Goal: Task Accomplishment & Management: Complete application form

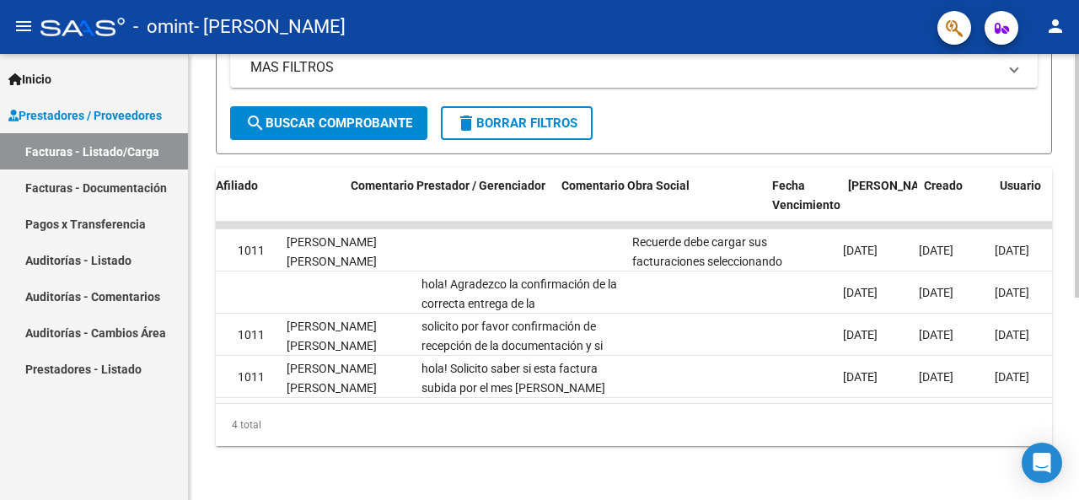
scroll to position [0, 2347]
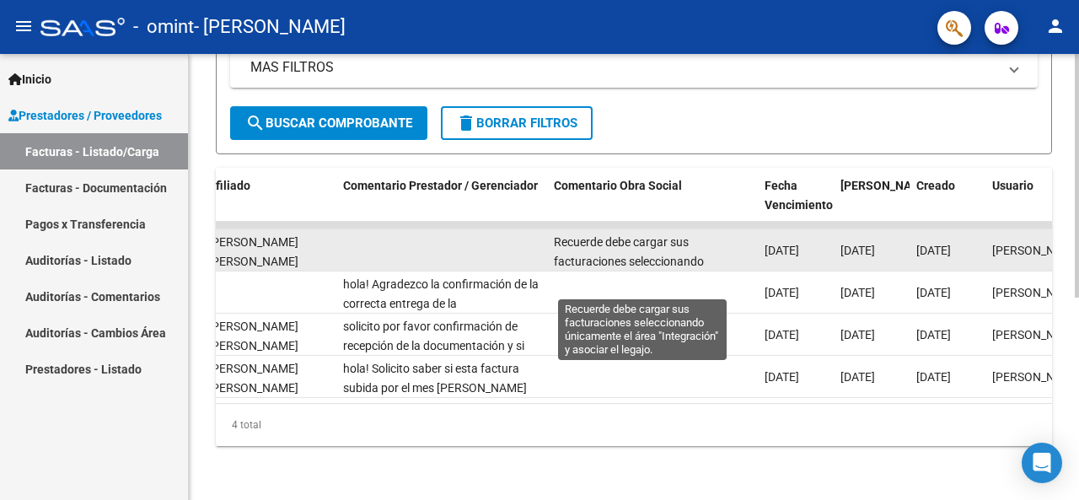
click at [668, 245] on span "Recuerde debe cargar sus facturaciones seleccionando únicamente el área "Integr…" at bounding box center [641, 270] width 175 height 71
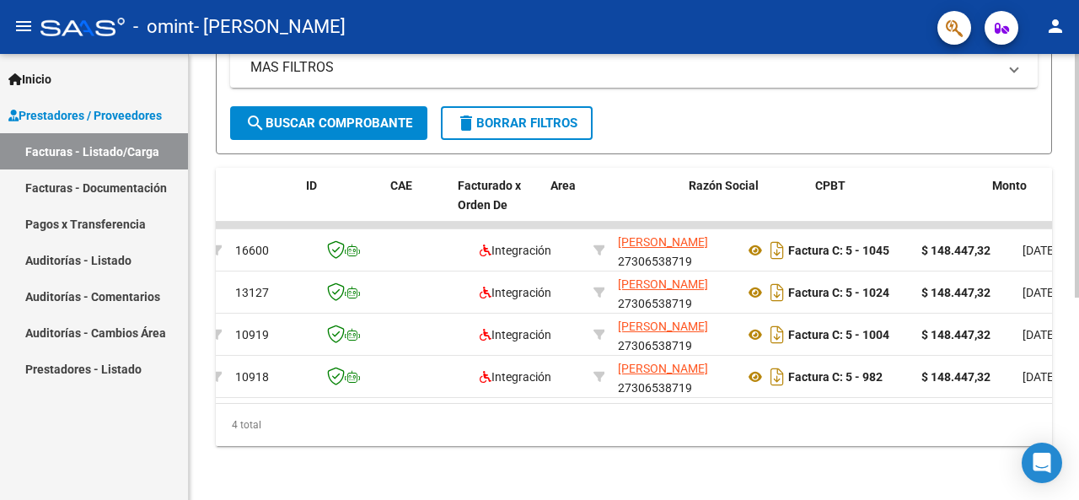
scroll to position [0, 0]
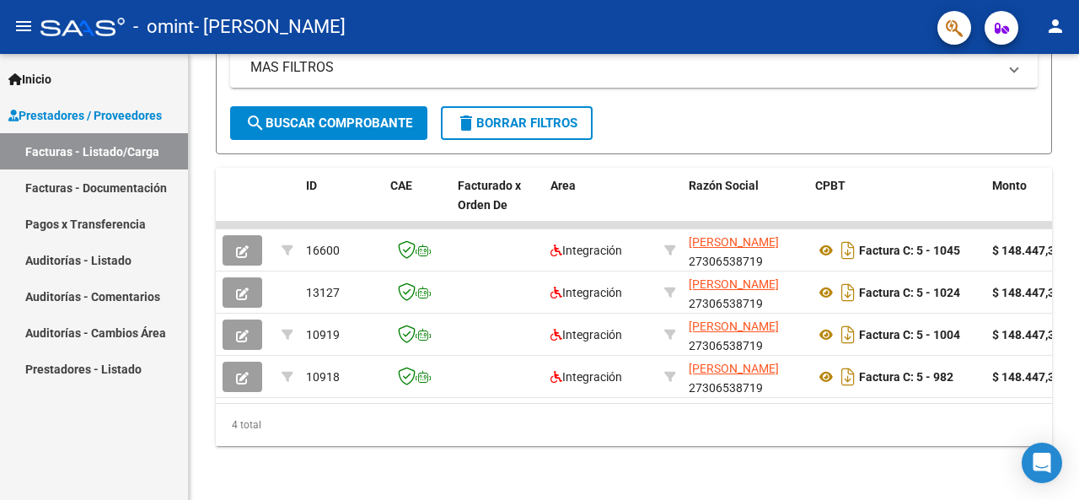
click at [132, 184] on link "Facturas - Documentación" at bounding box center [94, 187] width 188 height 36
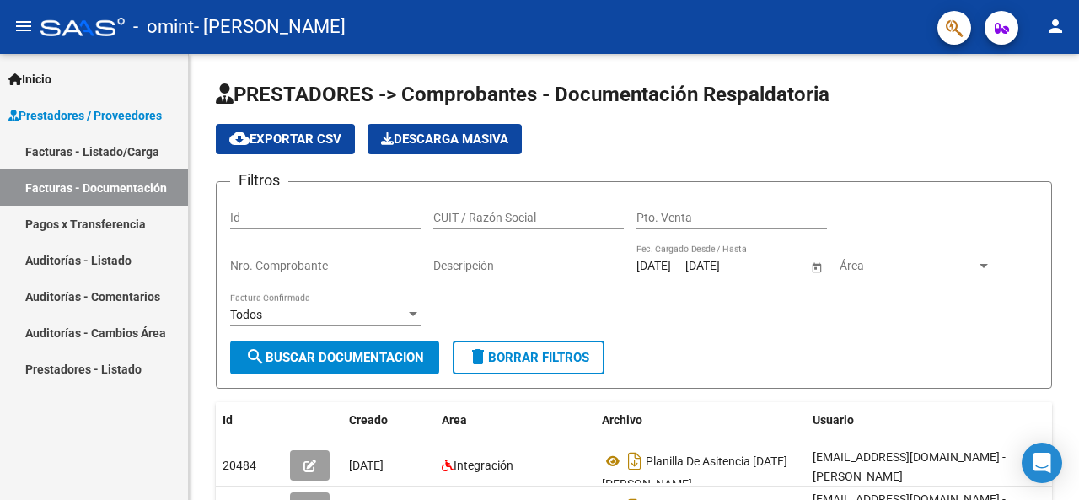
click at [137, 116] on span "Prestadores / Proveedores" at bounding box center [84, 115] width 153 height 19
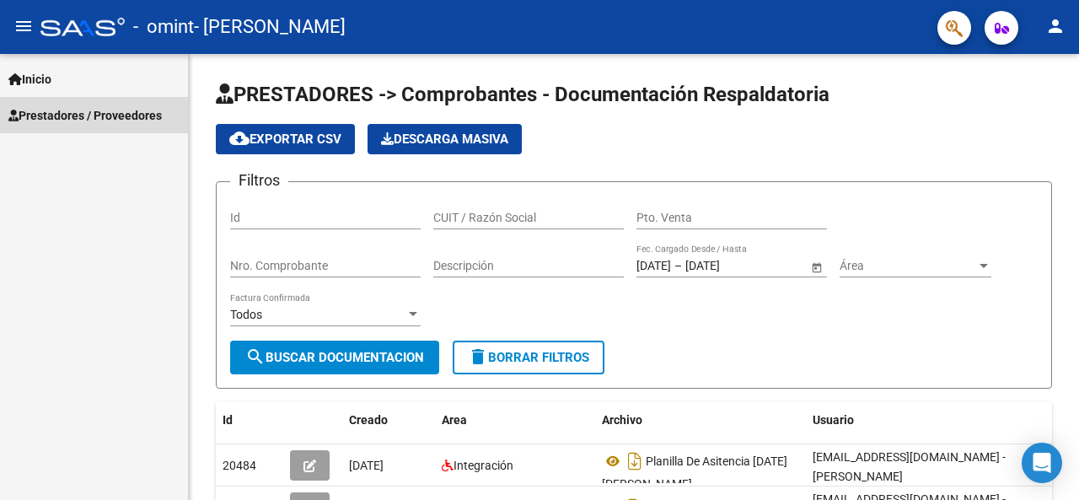
click at [86, 119] on span "Prestadores / Proveedores" at bounding box center [84, 115] width 153 height 19
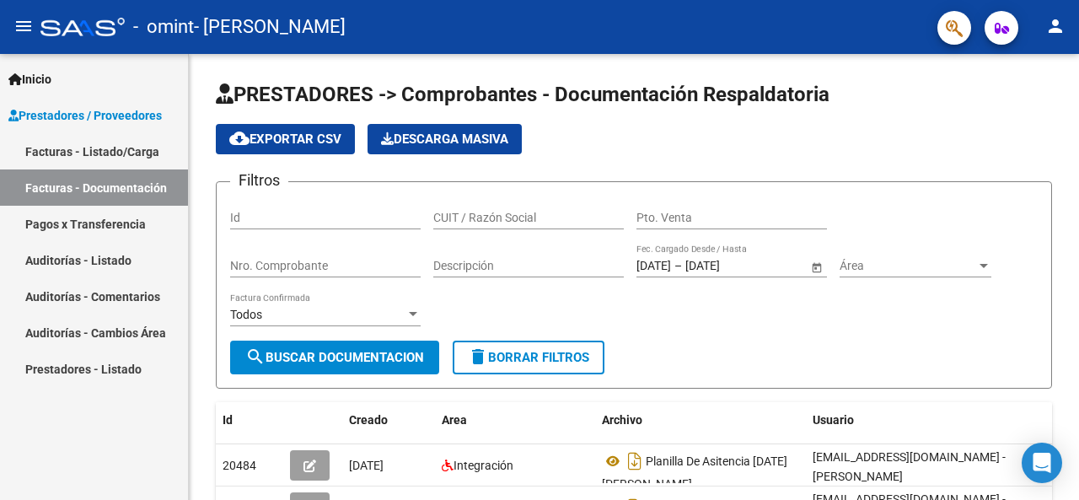
click at [99, 148] on link "Facturas - Listado/Carga" at bounding box center [94, 151] width 188 height 36
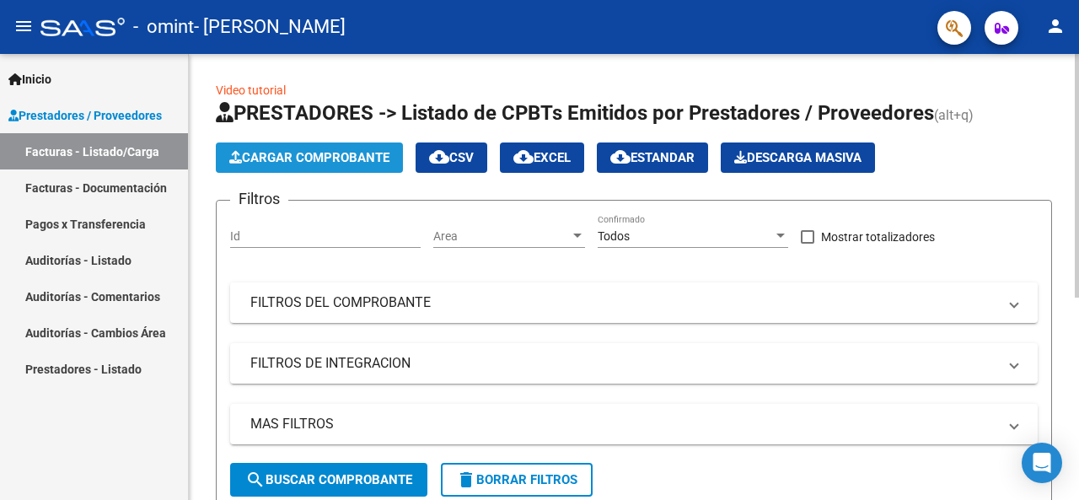
click at [277, 150] on span "Cargar Comprobante" at bounding box center [309, 157] width 160 height 15
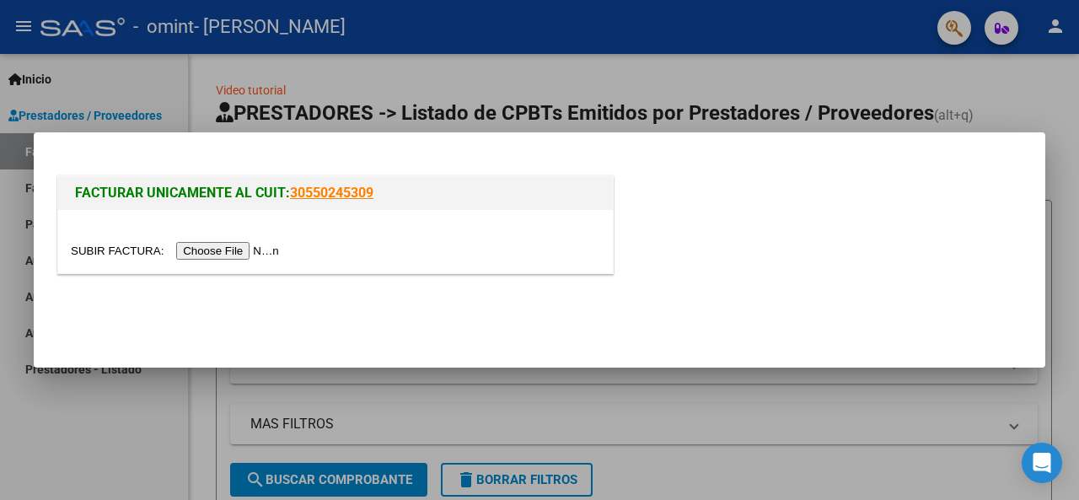
click at [234, 264] on div at bounding box center [335, 241] width 555 height 63
click at [239, 255] on input "file" at bounding box center [177, 251] width 213 height 18
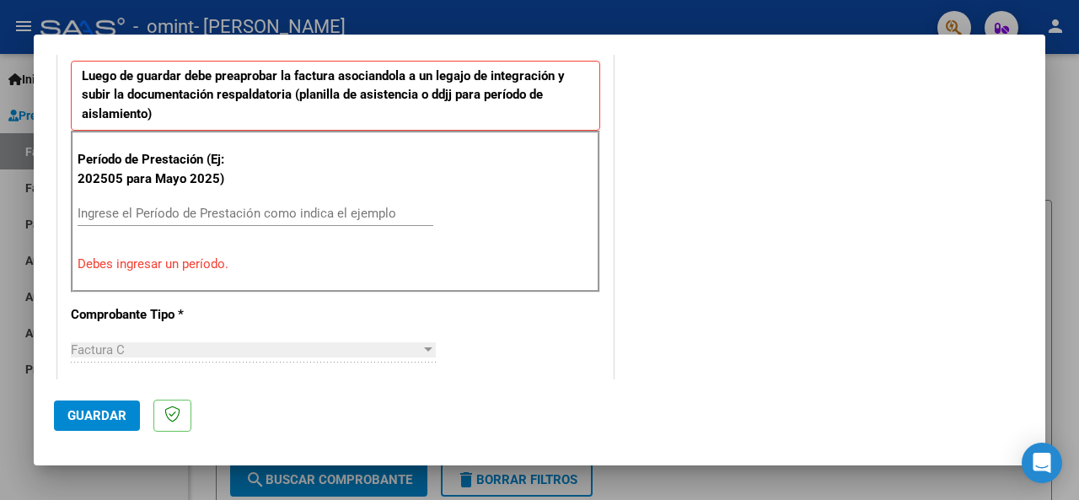
scroll to position [506, 0]
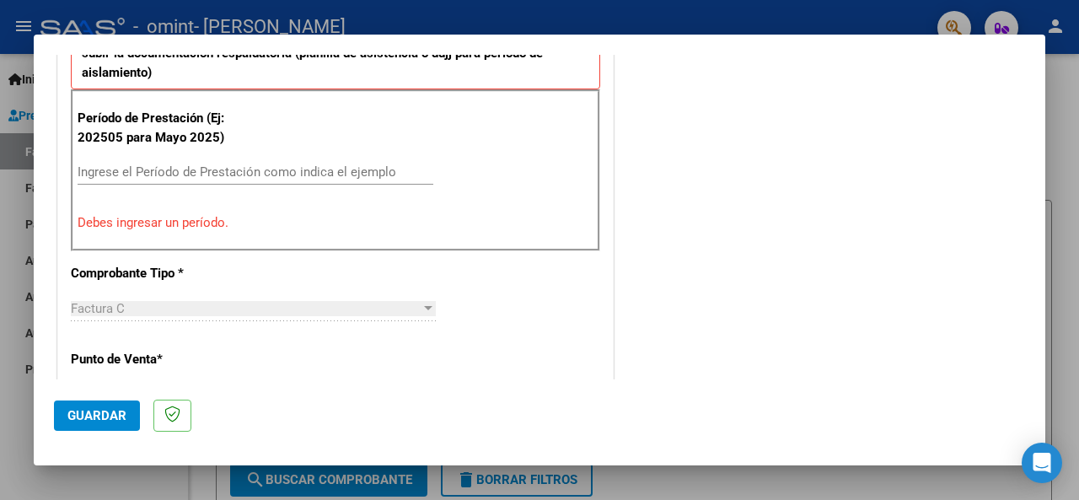
click at [226, 175] on input "Ingrese el Período de Prestación como indica el ejemplo" at bounding box center [256, 171] width 356 height 15
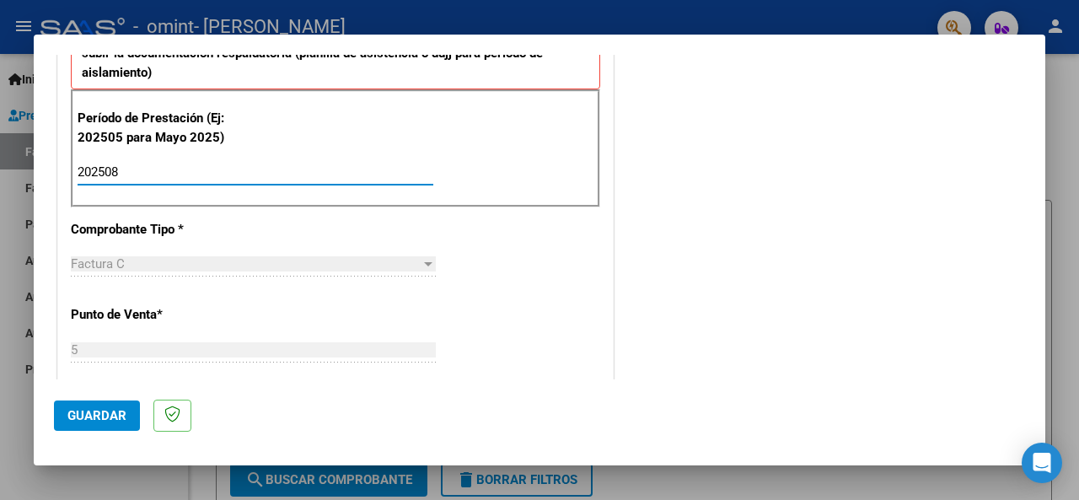
type input "202508"
click at [546, 303] on div "CUIT * 27-30653871-9 Ingresar CUIT ANALISIS PRESTADOR [PERSON_NAME] [PERSON_NAM…" at bounding box center [335, 413] width 555 height 1307
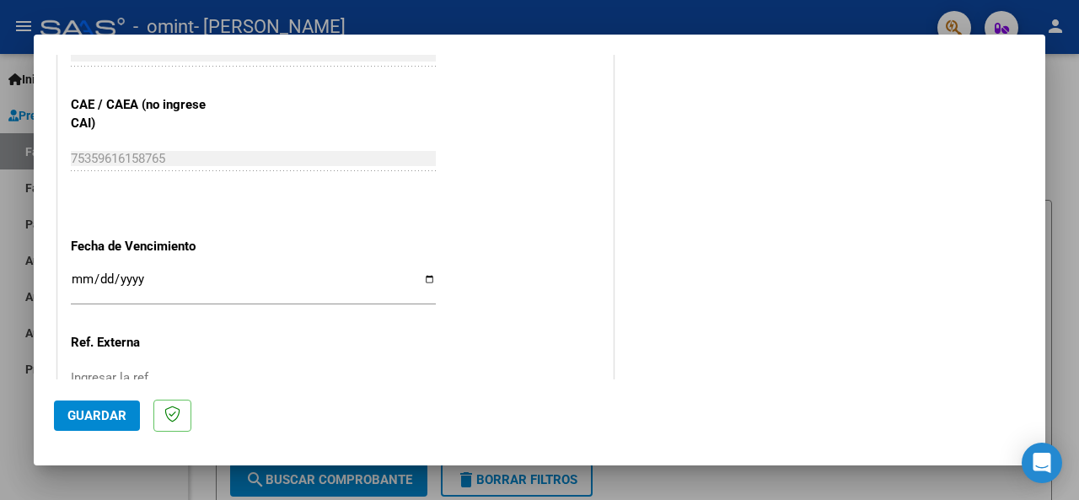
scroll to position [1096, 0]
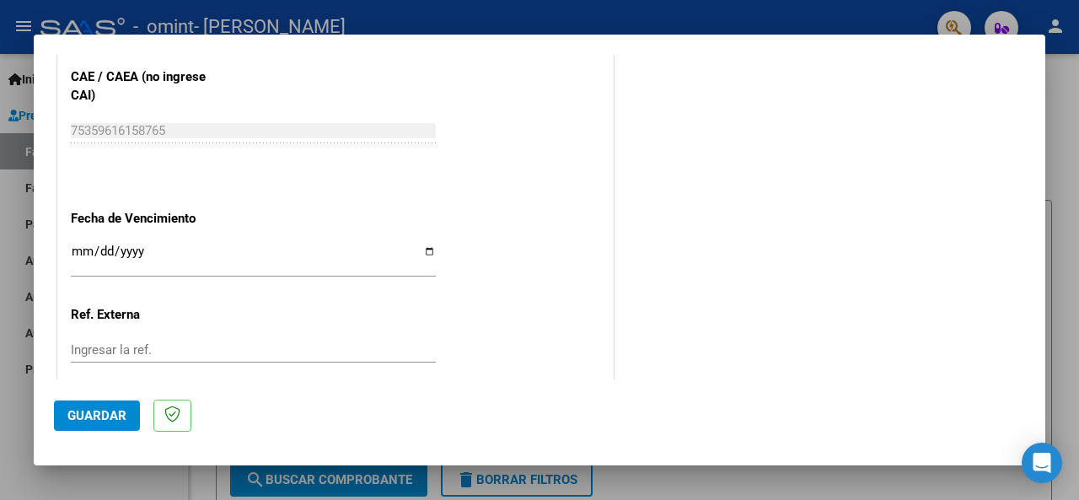
click at [426, 246] on input "Ingresar la fecha" at bounding box center [253, 258] width 365 height 27
type input "[DATE]"
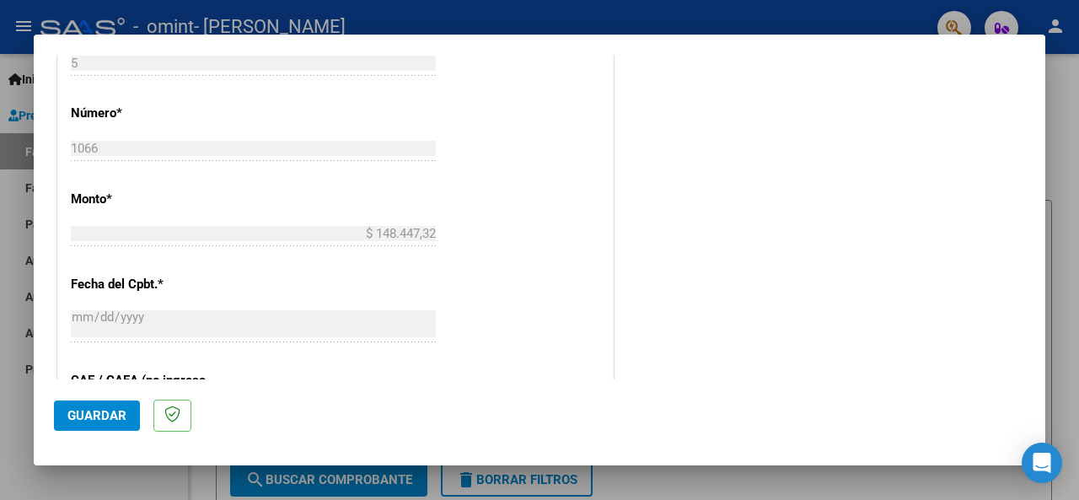
scroll to position [776, 0]
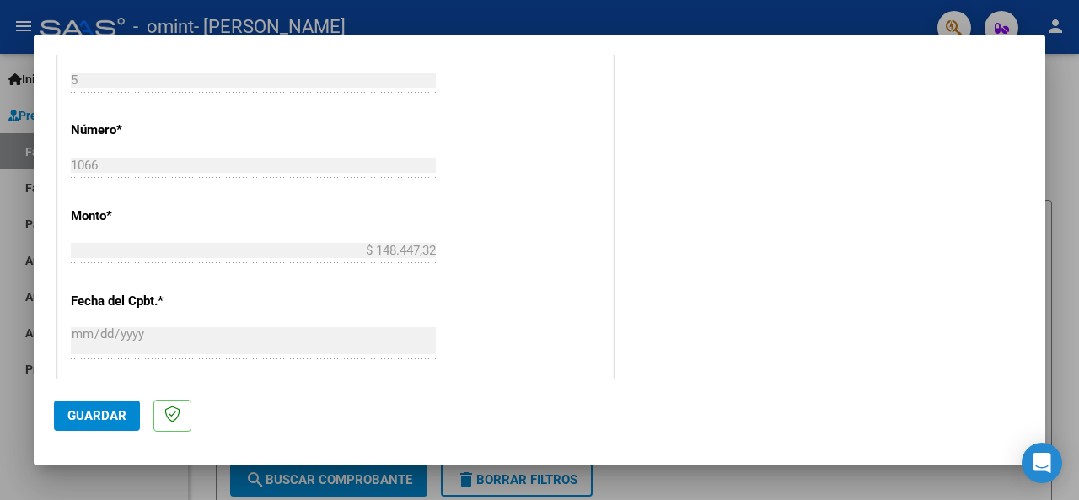
click at [110, 406] on button "Guardar" at bounding box center [97, 416] width 86 height 30
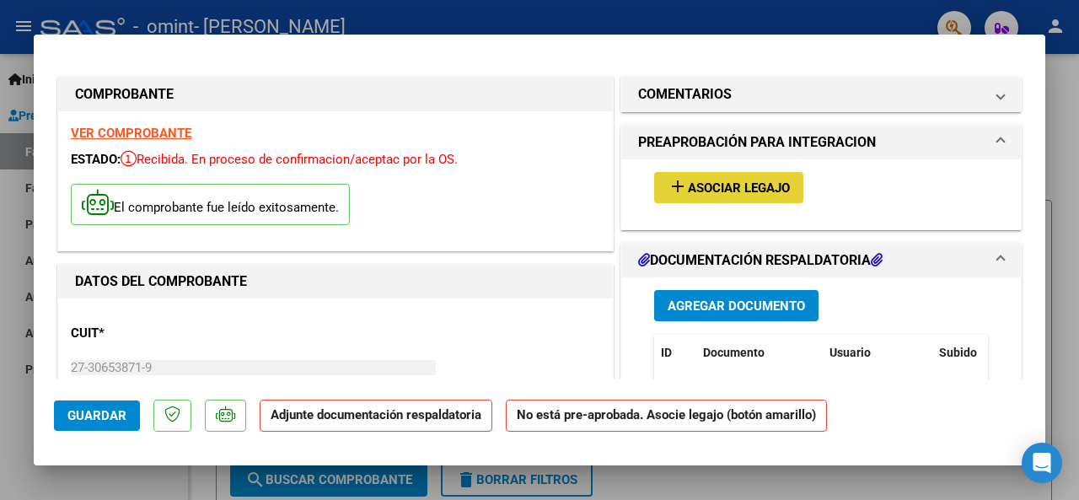
click at [727, 192] on span "Asociar Legajo" at bounding box center [739, 187] width 102 height 15
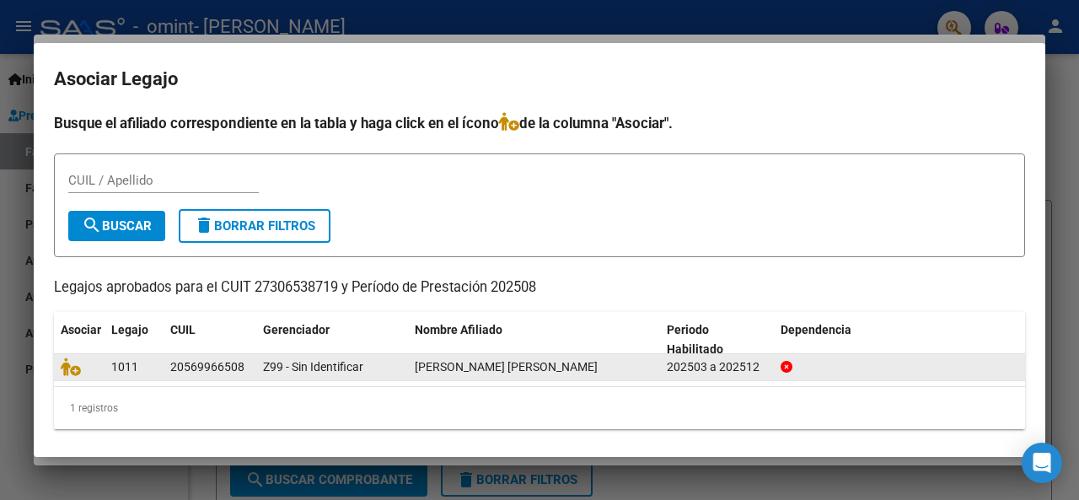
click at [380, 369] on div "Z99 - Sin Identificar" at bounding box center [332, 367] width 138 height 19
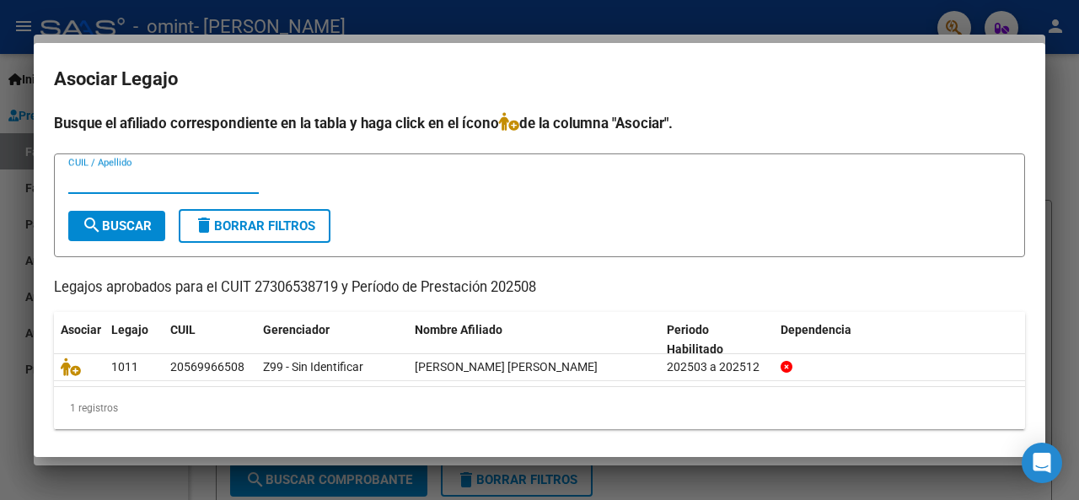
click at [155, 174] on input "CUIL / Apellido" at bounding box center [163, 180] width 191 height 15
type input "2"
type input "1011"
click at [138, 233] on span "search Buscar" at bounding box center [117, 225] width 70 height 15
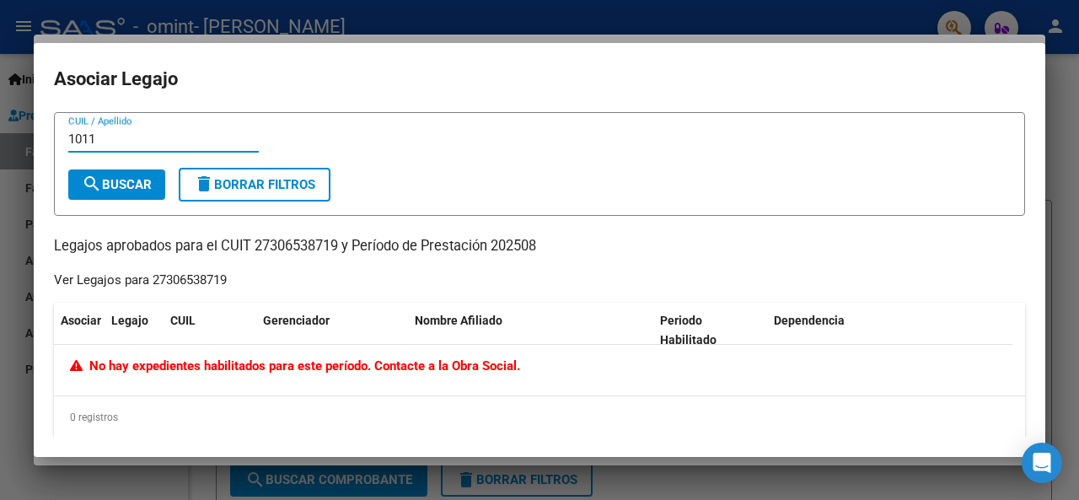
drag, startPoint x: 116, startPoint y: 138, endPoint x: 46, endPoint y: 136, distance: 69.2
click at [46, 136] on mat-dialog-content "1011 CUIL / Apellido search Buscar delete Borrar Filtros Legajos aprobados para…" at bounding box center [540, 274] width 1012 height 325
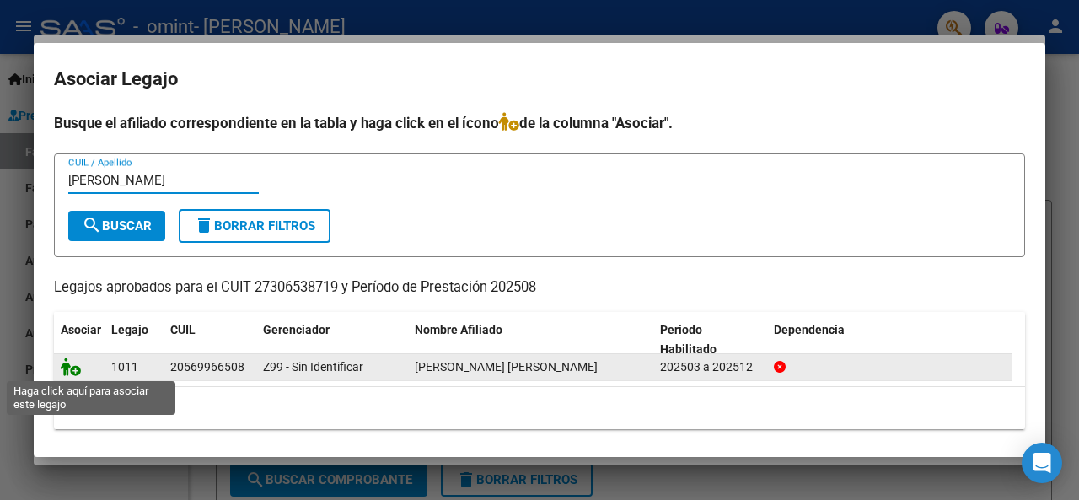
type input "[PERSON_NAME]"
click at [74, 371] on icon at bounding box center [71, 367] width 20 height 19
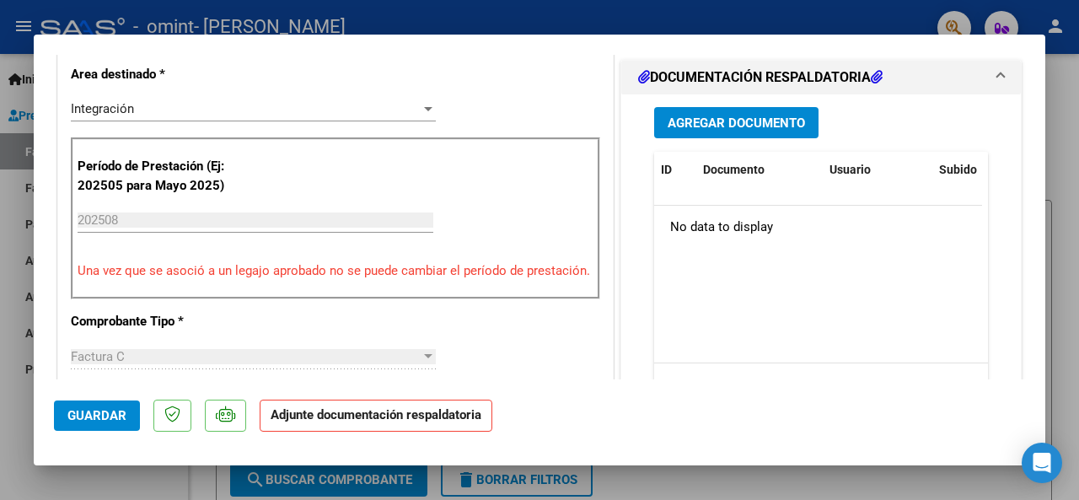
scroll to position [276, 0]
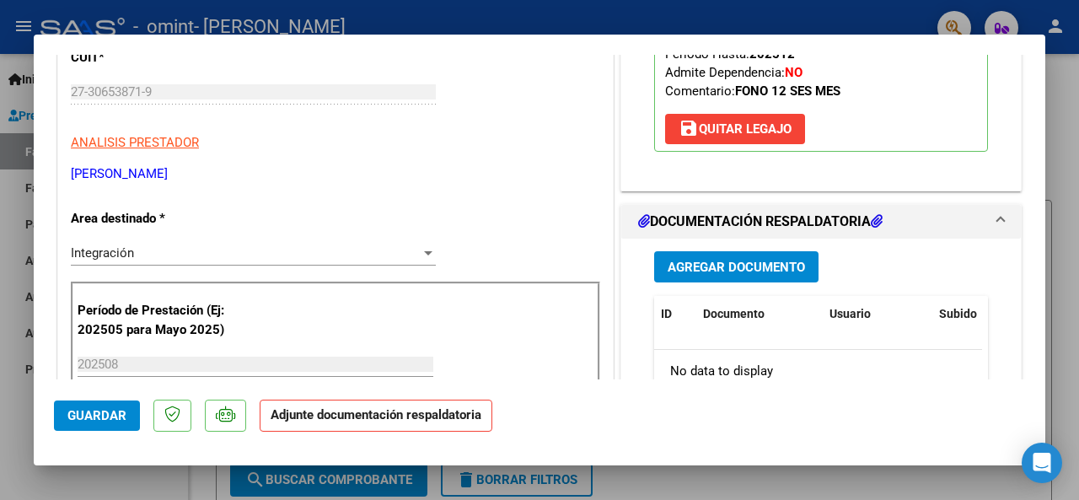
click at [750, 275] on span "Agregar Documento" at bounding box center [736, 267] width 137 height 15
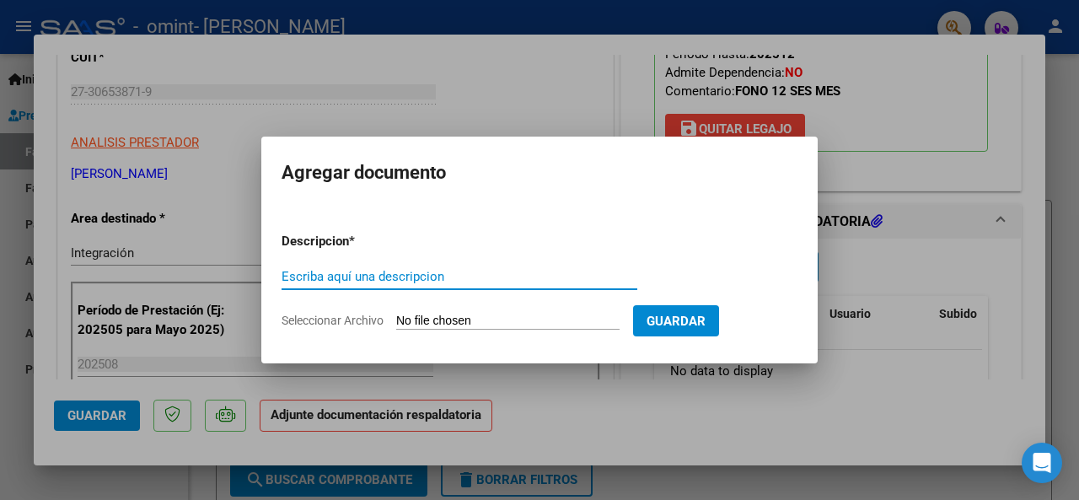
click at [458, 318] on input "Seleccionar Archivo" at bounding box center [507, 322] width 223 height 16
type input "C:\fakepath\[PERSON_NAME] planlla [DATE].pdf"
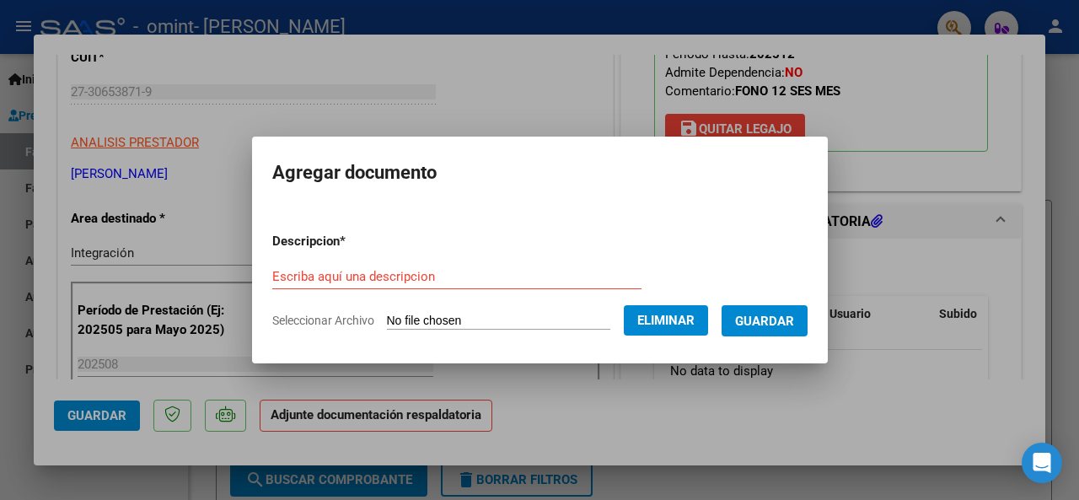
click at [444, 272] on input "Escriba aquí una descripcion" at bounding box center [456, 276] width 369 height 15
type input "Planilla asistencia"
click at [783, 323] on span "Guardar" at bounding box center [764, 321] width 59 height 15
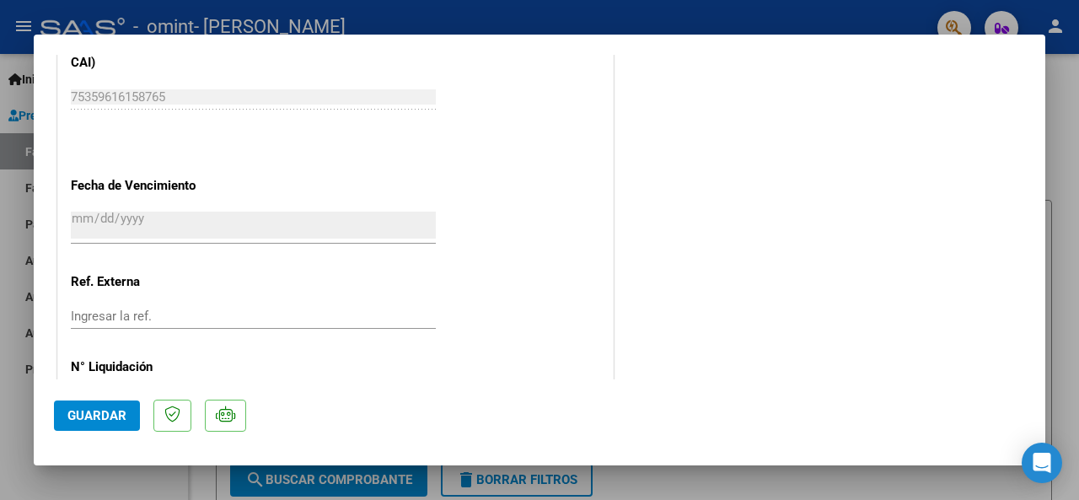
scroll to position [1203, 0]
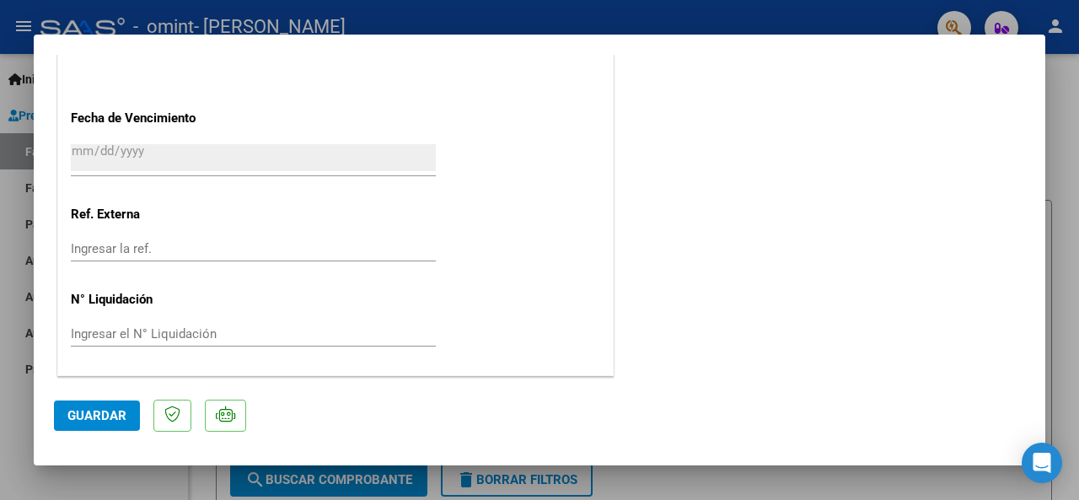
click at [97, 415] on span "Guardar" at bounding box center [96, 415] width 59 height 15
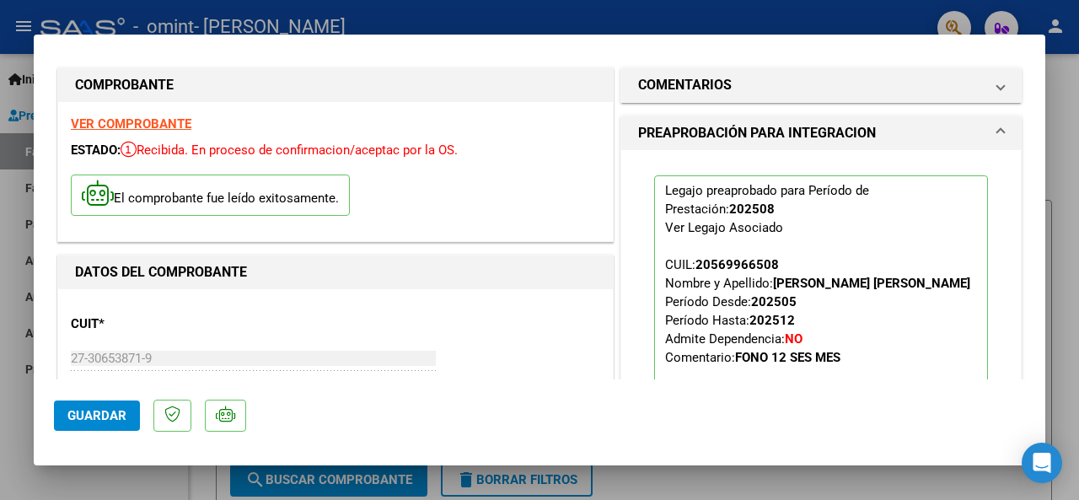
scroll to position [0, 0]
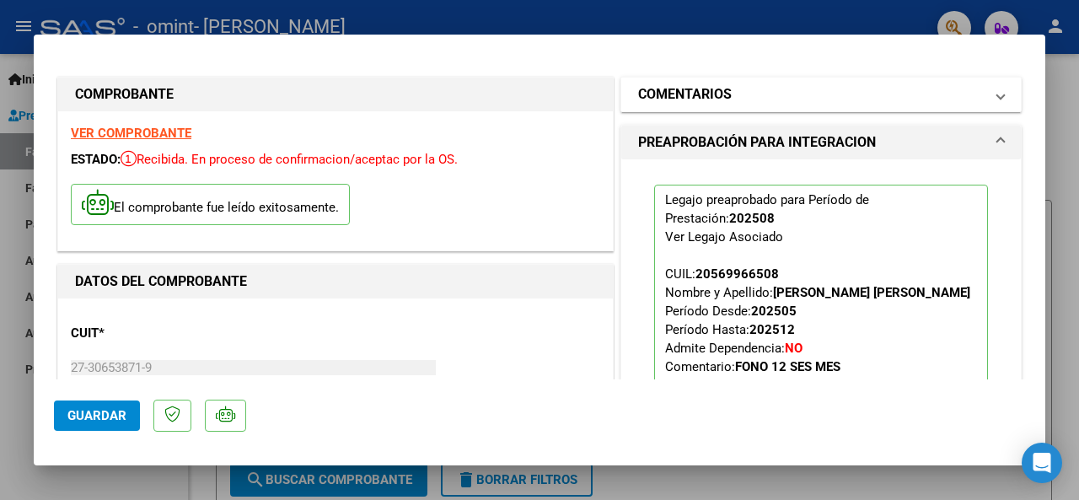
click at [964, 105] on mat-panel-title "COMENTARIOS" at bounding box center [811, 94] width 346 height 20
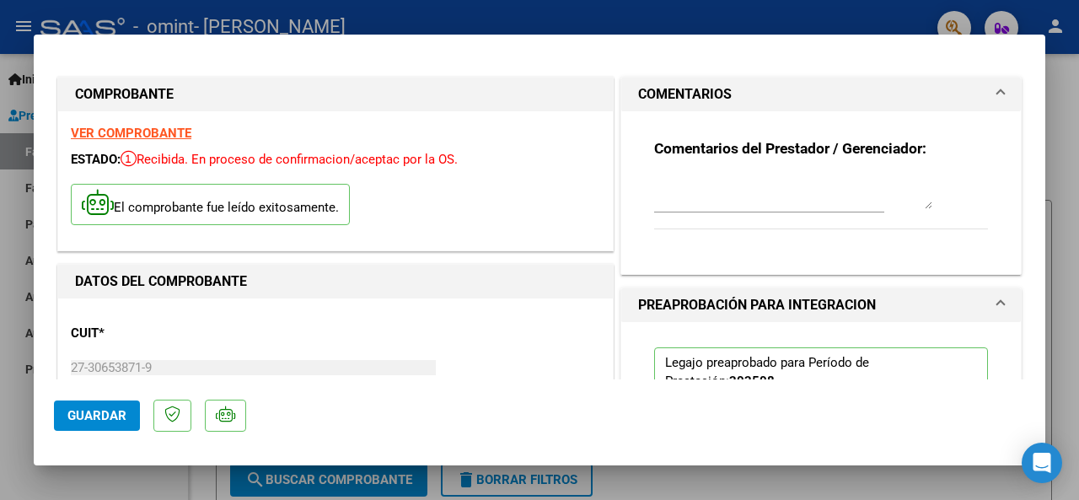
click at [718, 200] on textarea at bounding box center [793, 192] width 278 height 34
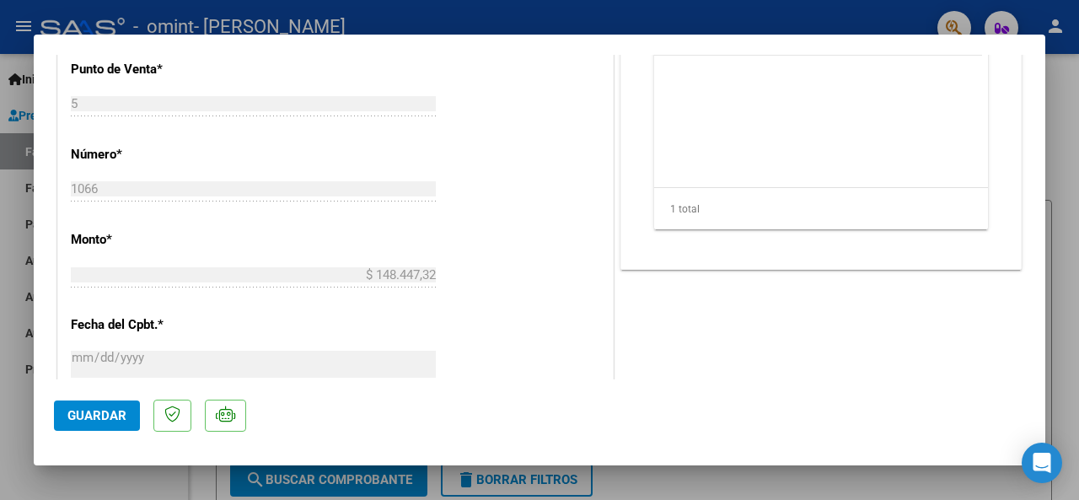
scroll to position [928, 0]
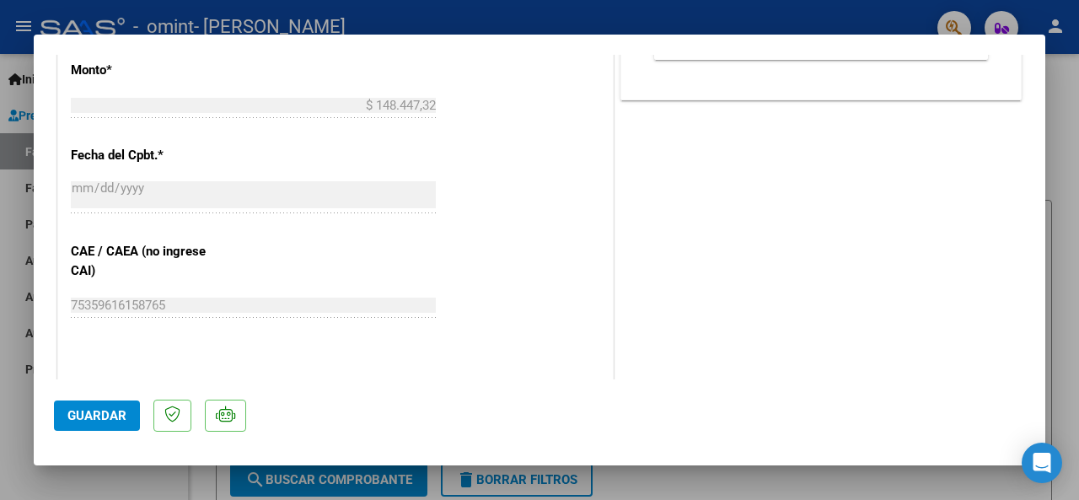
type textarea "Agradezco me comenten por mail si esta bien la documentación! Muchas Gracias!"
click at [91, 411] on span "Guardar" at bounding box center [96, 415] width 59 height 15
click at [845, 482] on div at bounding box center [539, 250] width 1079 height 500
type input "$ 0,00"
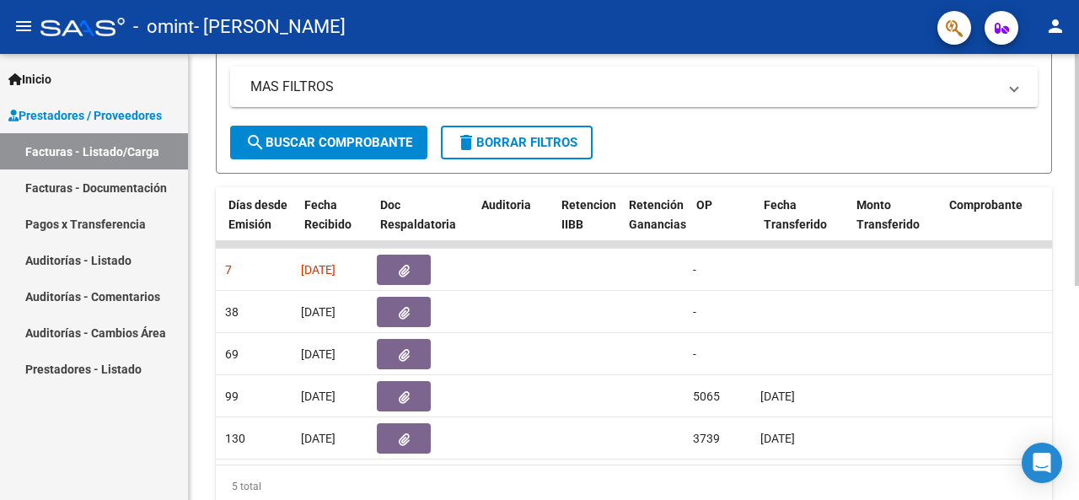
scroll to position [0, 0]
